Goal: Task Accomplishment & Management: Use online tool/utility

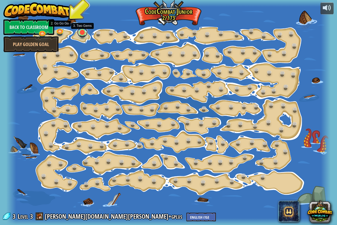
click at [82, 33] on link at bounding box center [82, 32] width 11 height 11
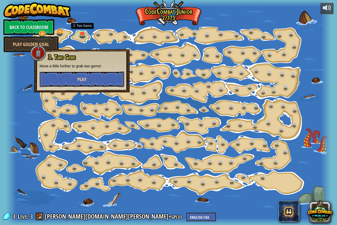
click at [92, 75] on button "Play" at bounding box center [82, 79] width 85 height 16
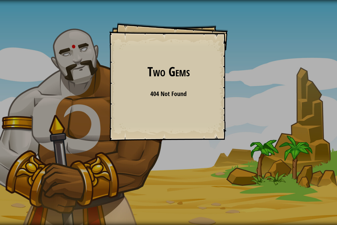
click at [174, 102] on div "Two Gems Goals Start Level Error loading from server. Try refreshing the page. …" at bounding box center [168, 82] width 119 height 119
click at [167, 90] on span "404 Not Found" at bounding box center [168, 94] width 36 height 8
click at [173, 97] on span "404 Not Found" at bounding box center [168, 94] width 36 height 8
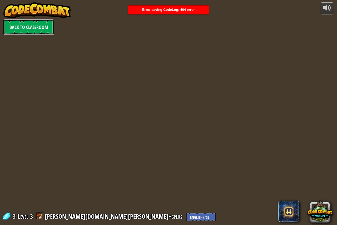
click at [43, 31] on link "Back to Classroom" at bounding box center [28, 27] width 51 height 16
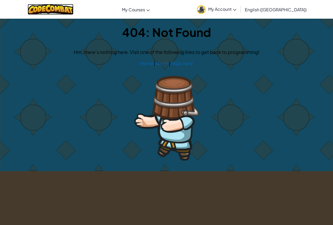
click at [70, 13] on img at bounding box center [51, 9] width 46 height 11
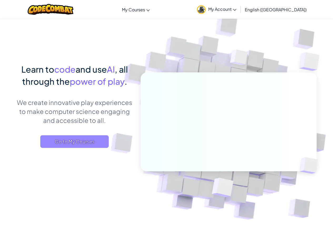
click at [77, 139] on span "Go to My Courses" at bounding box center [74, 141] width 68 height 13
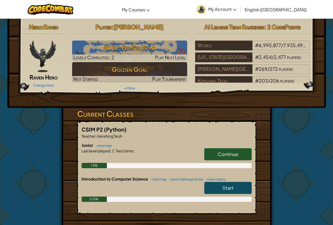
click at [238, 10] on link "My Account" at bounding box center [216, 9] width 45 height 17
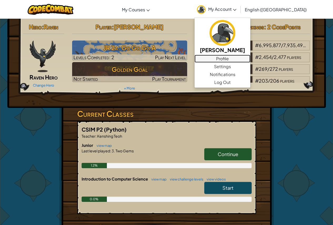
click at [245, 59] on link "Profile" at bounding box center [223, 59] width 56 height 8
click at [43, 46] on img at bounding box center [43, 57] width 26 height 32
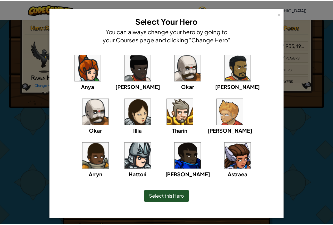
scroll to position [2, 0]
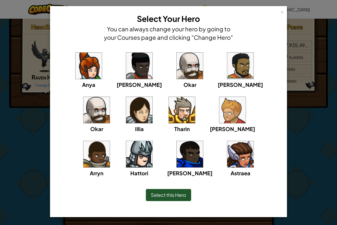
click at [180, 196] on span "Select this Hero" at bounding box center [168, 195] width 35 height 6
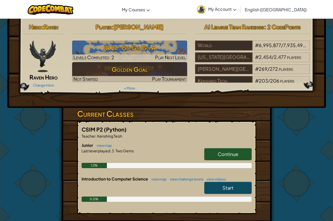
click at [236, 11] on span "My Account" at bounding box center [222, 9] width 28 height 6
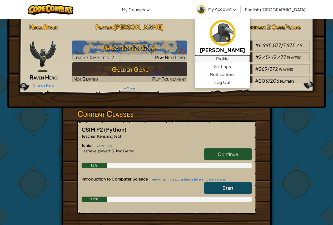
click at [250, 61] on link "Profile" at bounding box center [223, 59] width 56 height 8
click at [250, 58] on link "Profile" at bounding box center [223, 59] width 56 height 8
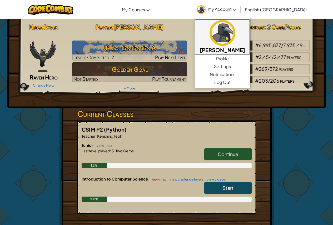
click at [235, 41] on img at bounding box center [223, 33] width 26 height 26
click at [250, 24] on link "[PERSON_NAME]" at bounding box center [223, 37] width 56 height 36
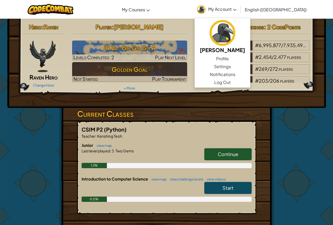
click at [258, 112] on div "Hero : Raven Raven Hero Change Hero Player : [PERSON_NAME] 2a: Go Go Go A Level…" at bounding box center [166, 155] width 215 height 272
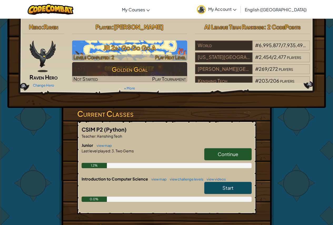
click at [133, 55] on div at bounding box center [129, 58] width 115 height 6
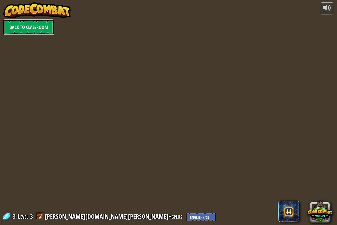
click at [11, 23] on link "Back to Classroom" at bounding box center [28, 27] width 51 height 16
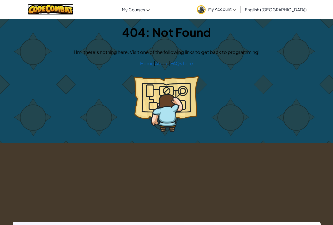
click at [61, 8] on img at bounding box center [51, 9] width 46 height 11
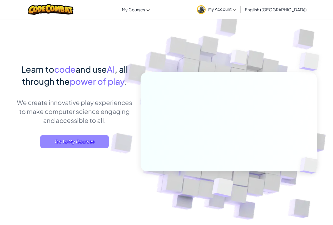
click at [77, 143] on span "Go to My Courses" at bounding box center [74, 141] width 68 height 13
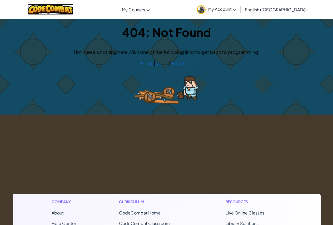
click at [74, 8] on img at bounding box center [51, 9] width 46 height 11
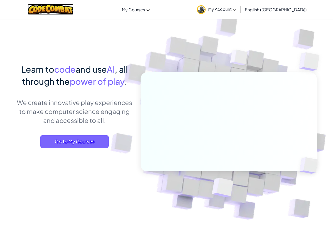
click at [71, 8] on img at bounding box center [51, 9] width 46 height 11
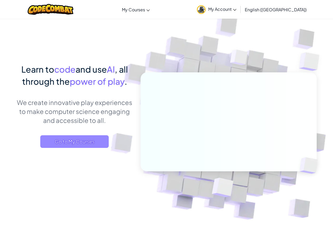
click at [95, 146] on span "Go to My Courses" at bounding box center [74, 141] width 68 height 13
